Goal: Navigation & Orientation: Understand site structure

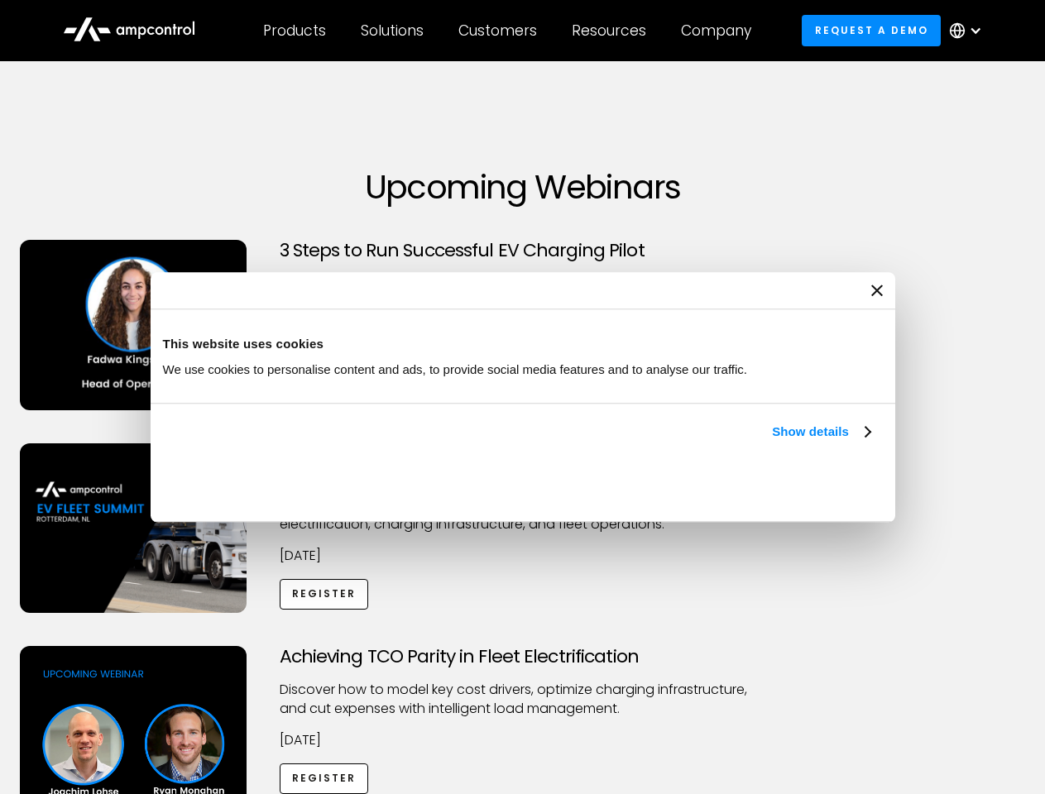
click at [772, 442] on link "Show details" at bounding box center [821, 432] width 98 height 20
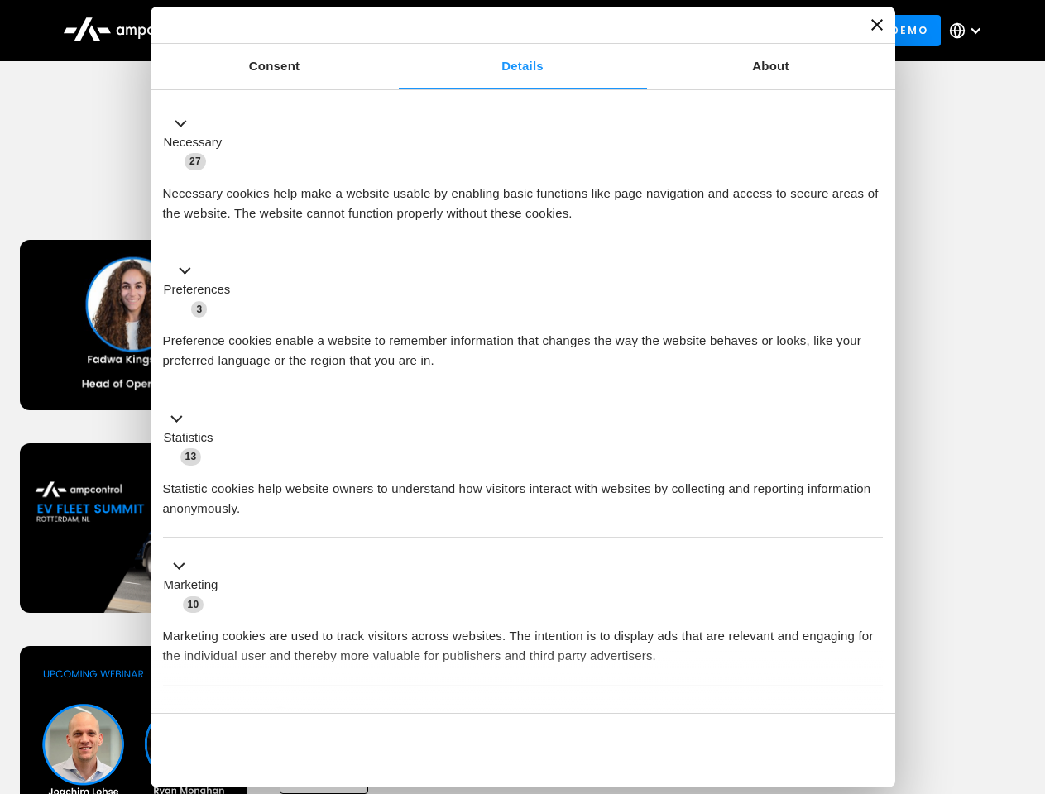
click at [872, 223] on div "Necessary cookies help make a website usable by enabling basic functions like p…" at bounding box center [523, 197] width 720 height 52
click at [1026, 667] on div "Achieving TCO Parity in Fleet Electrification Discover how to model key cost dr…" at bounding box center [522, 776] width 1039 height 260
click at [509, 31] on div "Customers" at bounding box center [497, 31] width 79 height 18
click at [294, 31] on div "Products" at bounding box center [294, 31] width 63 height 18
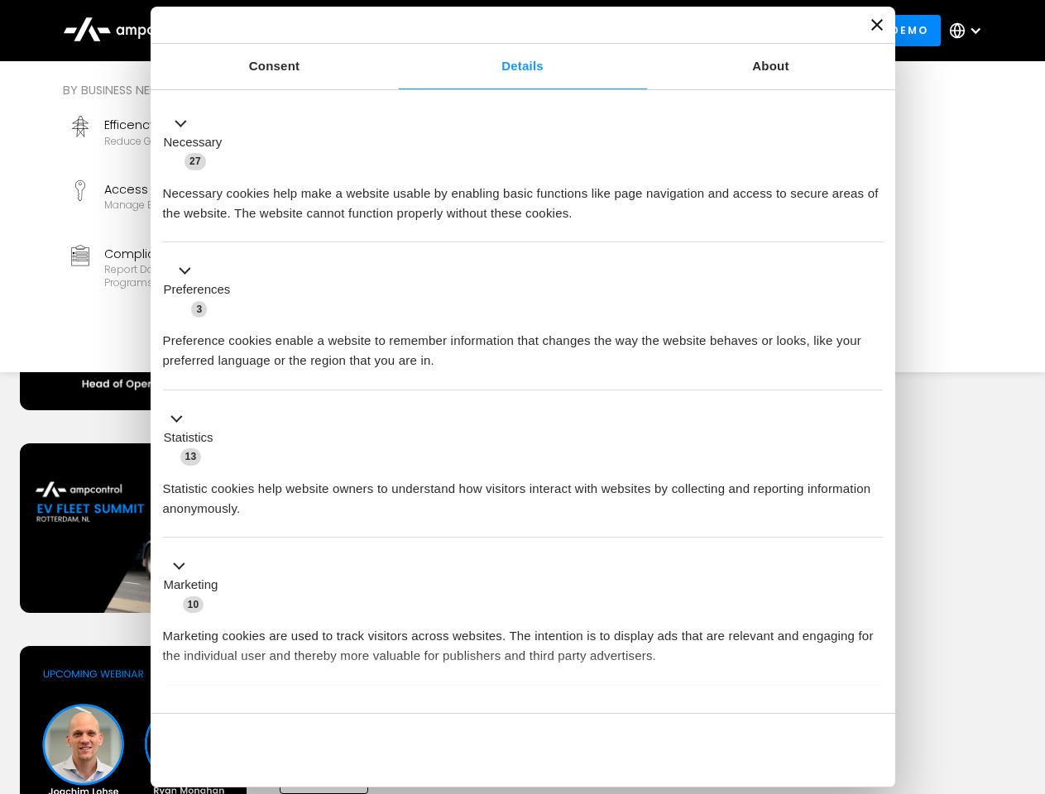
click at [393, 31] on div "Solutions" at bounding box center [392, 31] width 63 height 18
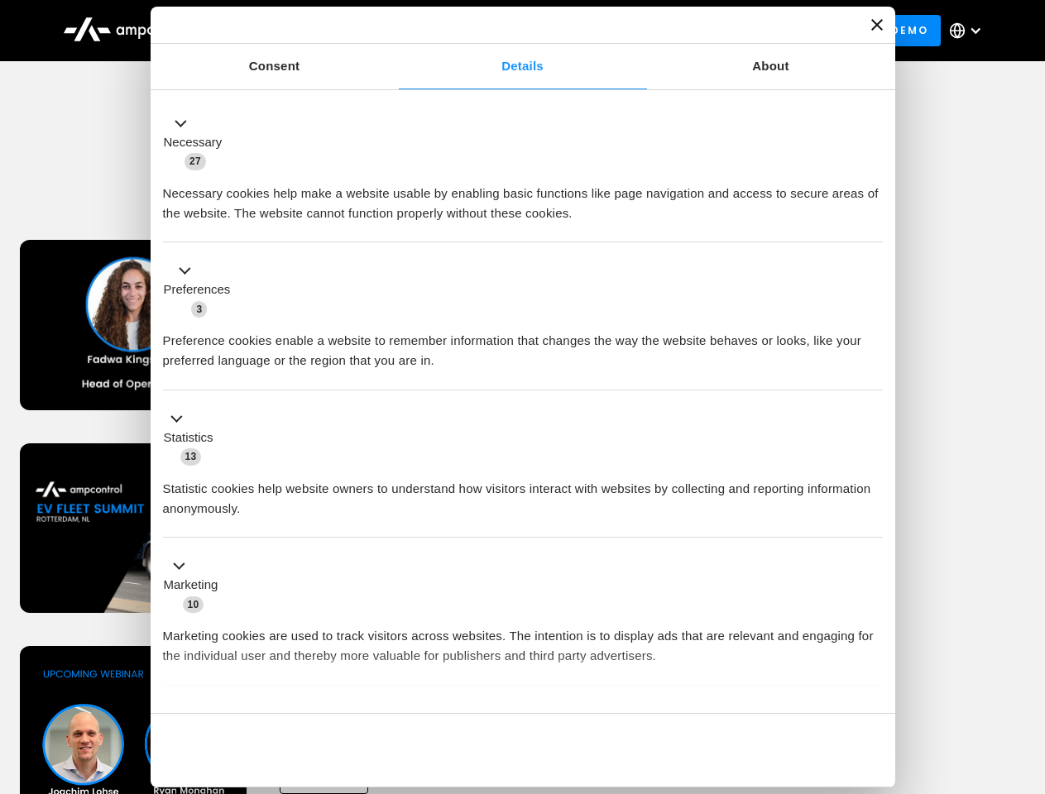
click at [500, 31] on div "Customers" at bounding box center [497, 31] width 79 height 18
click at [612, 31] on div "Resources" at bounding box center [608, 31] width 74 height 18
click at [721, 31] on div "Company" at bounding box center [716, 31] width 70 height 18
click at [969, 31] on div at bounding box center [974, 30] width 13 height 13
